Goal: Navigation & Orientation: Find specific page/section

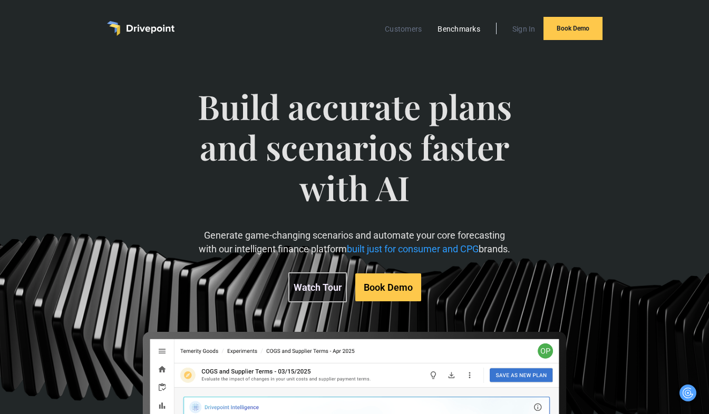
click at [450, 26] on link "Benchmarks" at bounding box center [458, 29] width 53 height 14
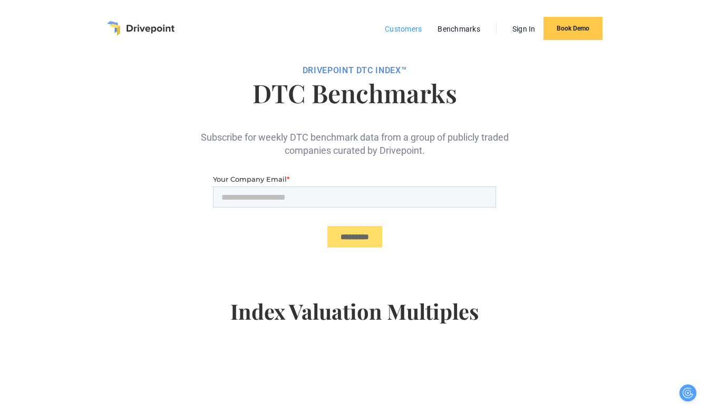
click at [400, 31] on link "Customers" at bounding box center [402, 29] width 47 height 14
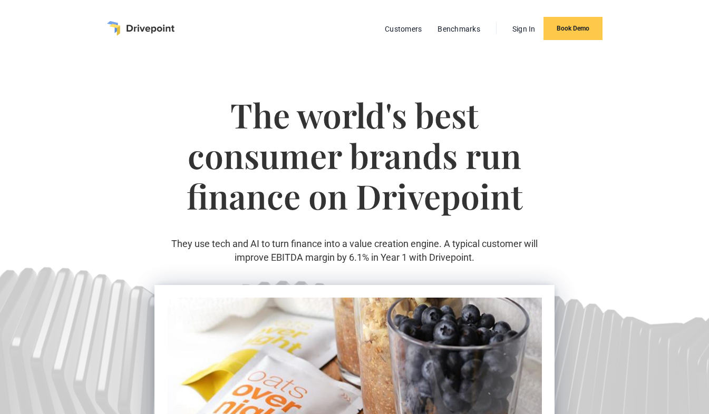
click at [400, 30] on link "Customers" at bounding box center [402, 29] width 47 height 14
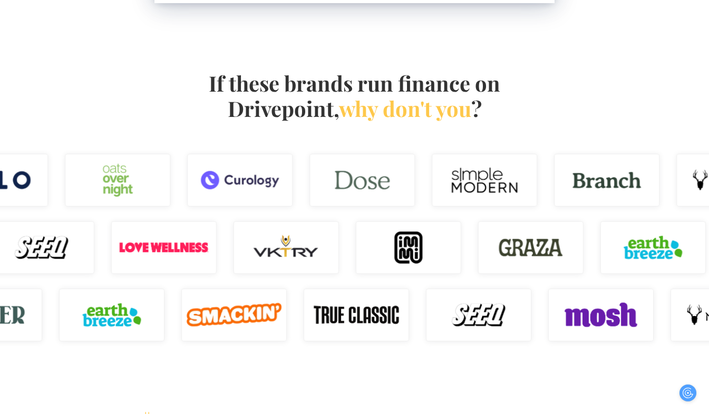
scroll to position [750, 0]
